Goal: Navigation & Orientation: Find specific page/section

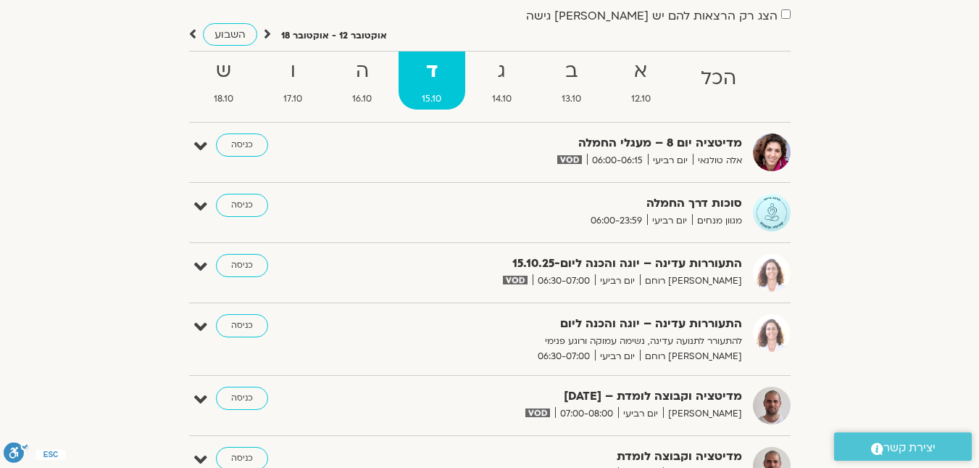
scroll to position [145, 0]
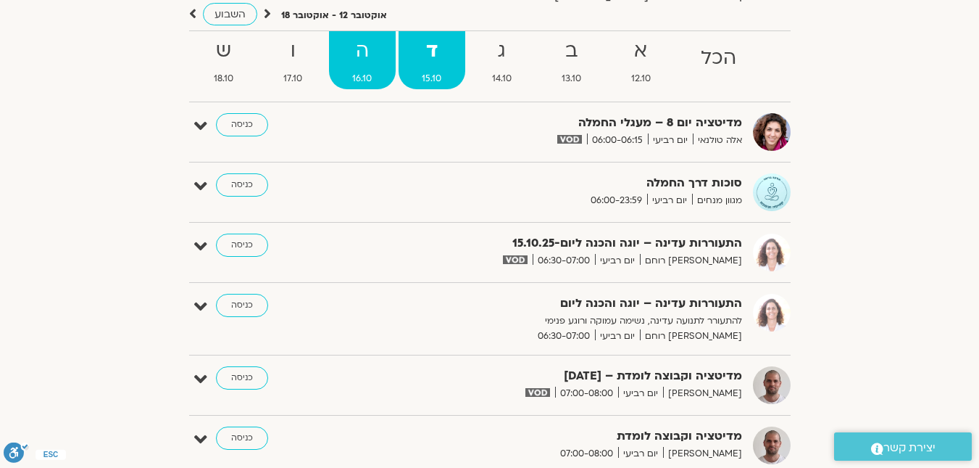
click at [342, 67] on strong "ה" at bounding box center [362, 51] width 67 height 33
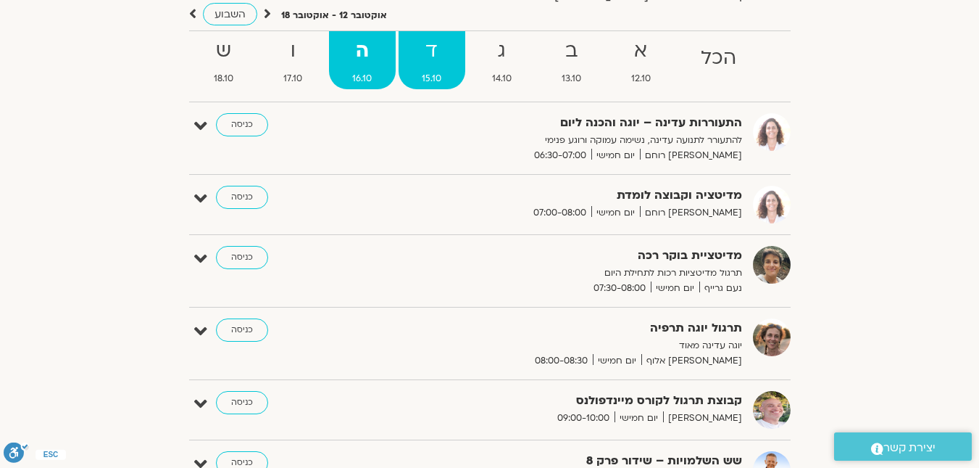
click at [439, 81] on span "15.10" at bounding box center [432, 78] width 67 height 15
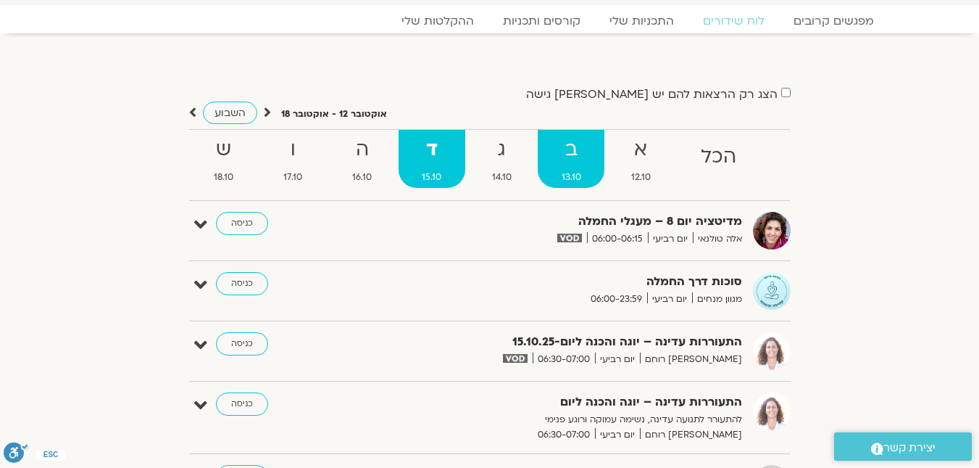
scroll to position [0, 0]
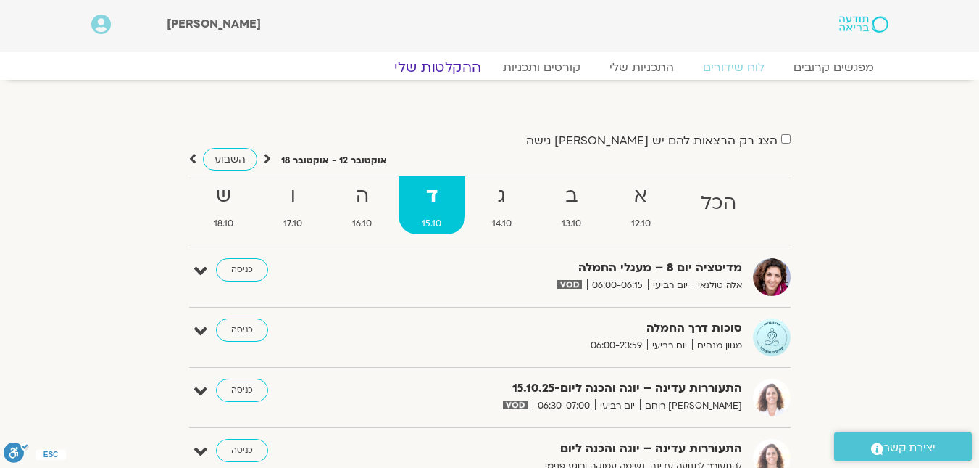
click at [457, 71] on link "ההקלטות שלי" at bounding box center [438, 67] width 122 height 17
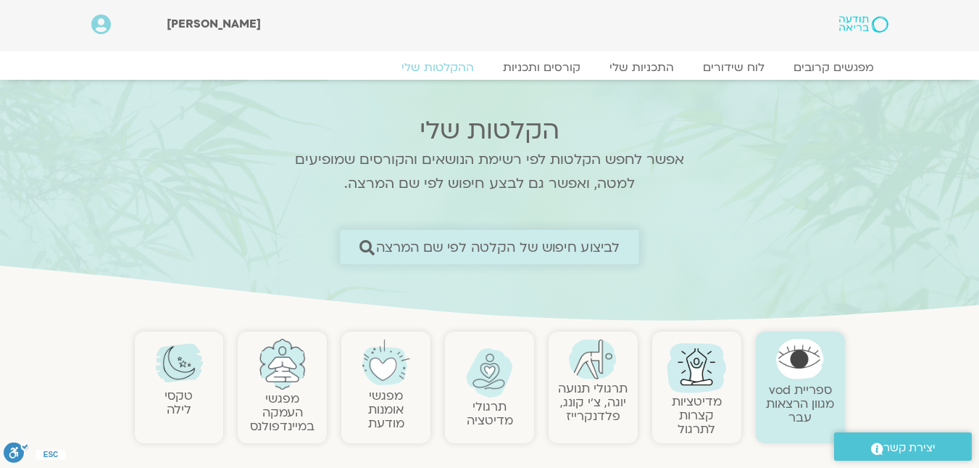
click at [366, 244] on icon at bounding box center [367, 246] width 15 height 15
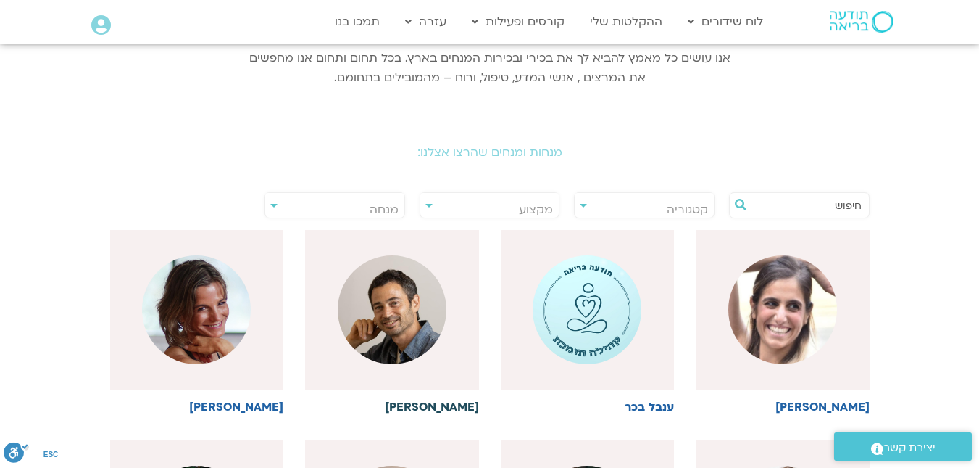
scroll to position [217, 0]
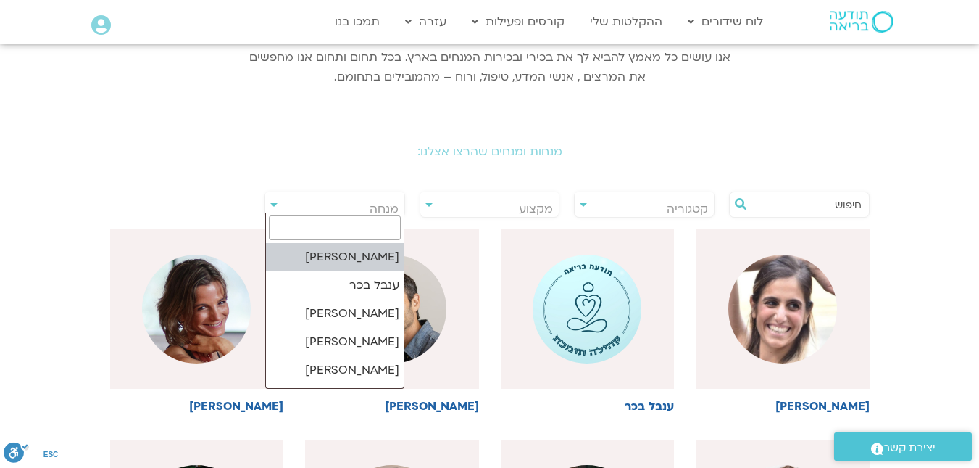
click at [278, 207] on span "מנחה" at bounding box center [334, 208] width 139 height 33
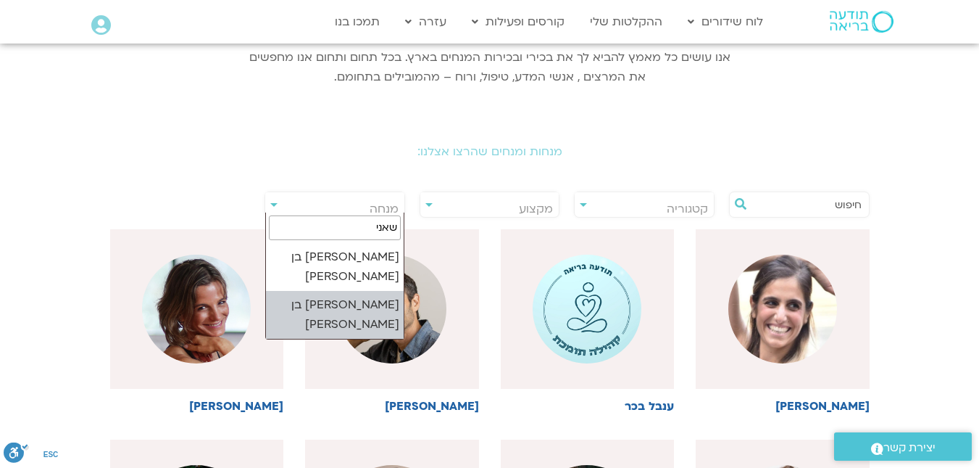
type input "שאני"
select select "****"
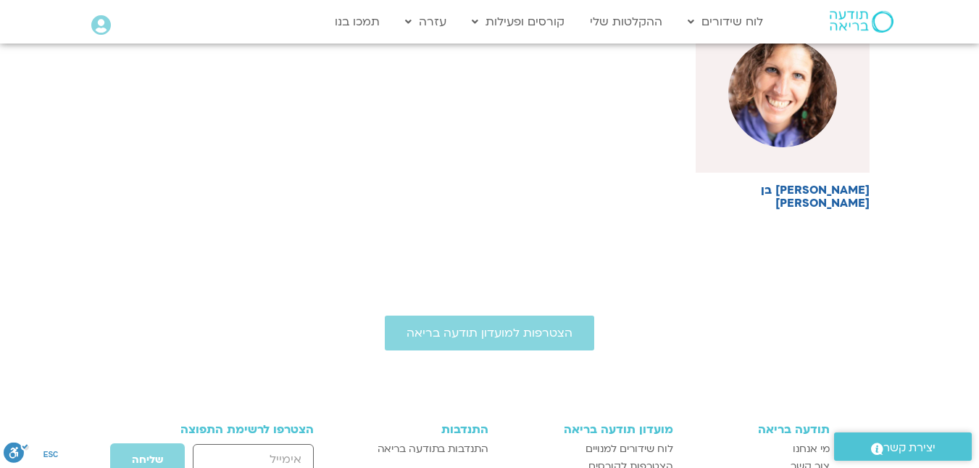
scroll to position [435, 0]
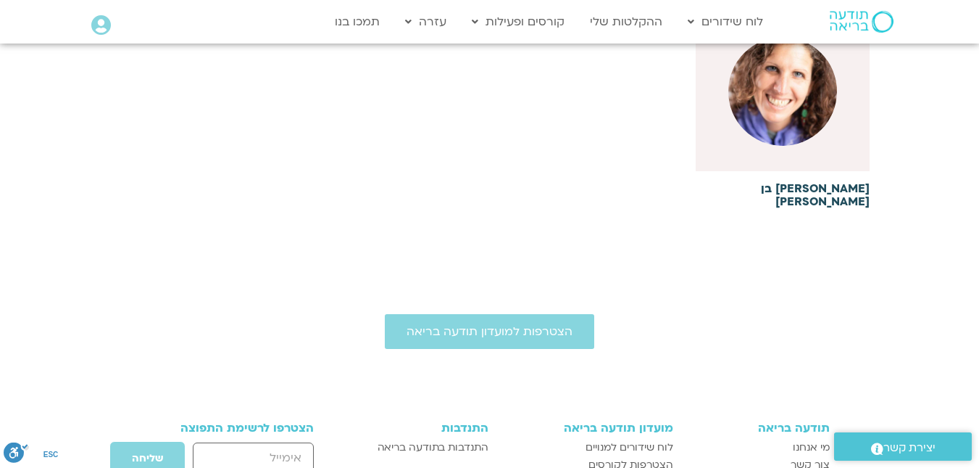
click at [792, 189] on h6 "[PERSON_NAME] בן [PERSON_NAME]" at bounding box center [783, 195] width 174 height 26
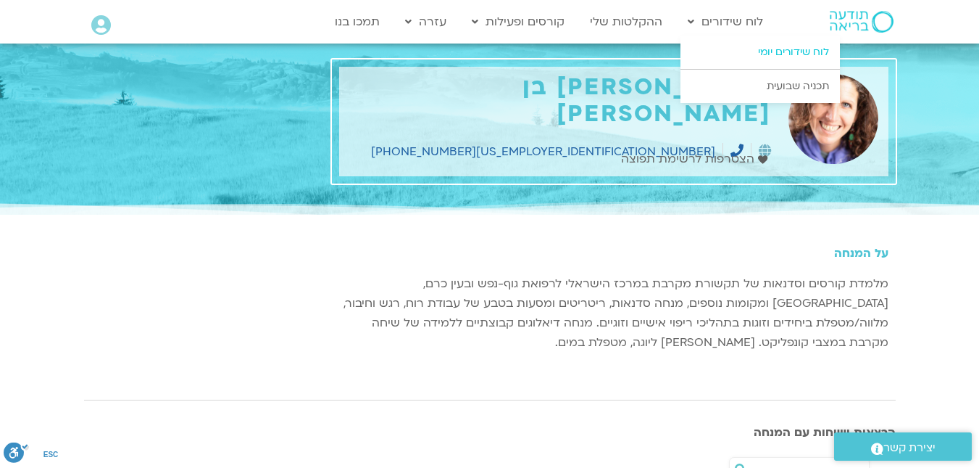
click at [730, 49] on link "לוח שידורים יומי" at bounding box center [760, 52] width 159 height 33
